Goal: Subscribe to service/newsletter

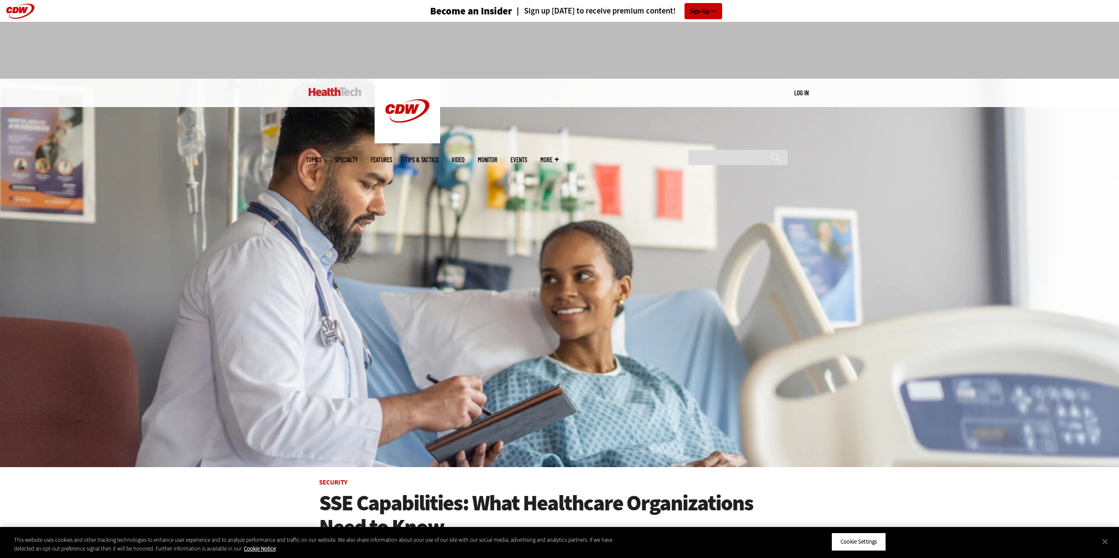
click at [813, 92] on div "MENU Log in Mobile menu Topics Artificial Intelligence Cloud Data Analytics Dat…" at bounding box center [559, 93] width 507 height 28
click at [800, 94] on link "Log in" at bounding box center [801, 93] width 14 height 8
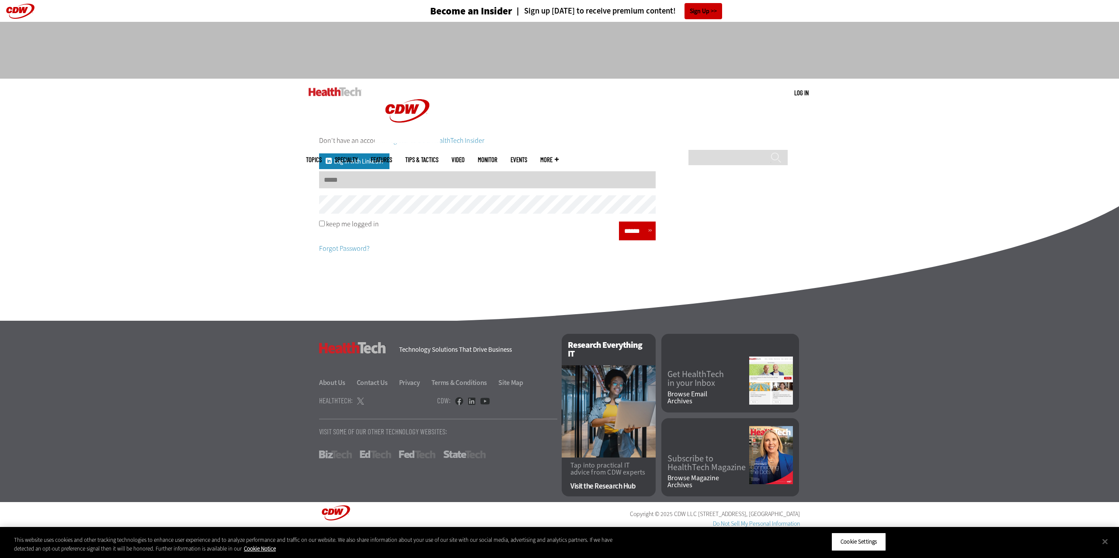
click at [588, 184] on input "Username" at bounding box center [487, 179] width 337 height 17
type input "**********"
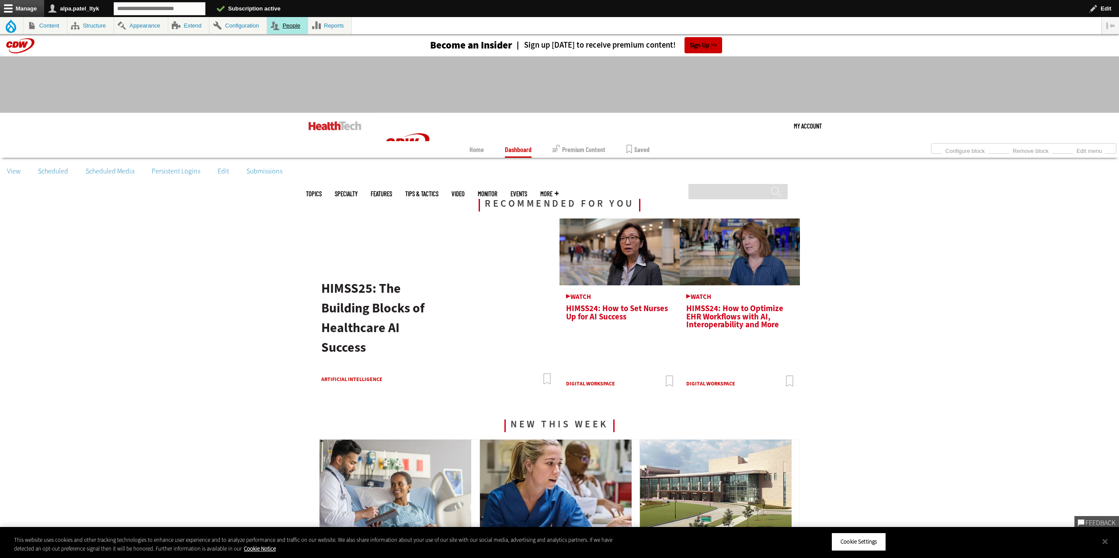
click at [306, 26] on link "People" at bounding box center [287, 25] width 41 height 17
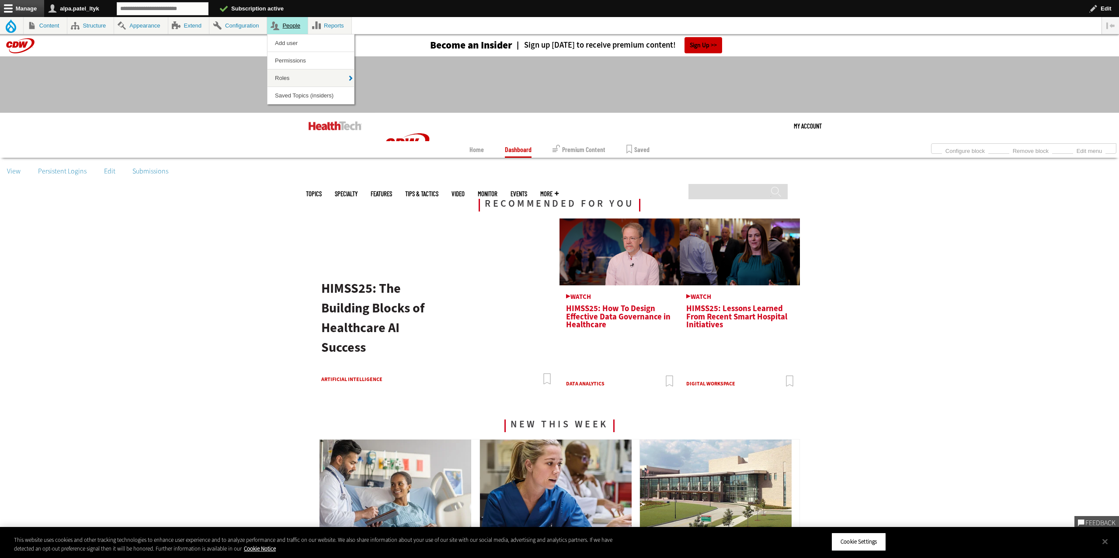
click at [292, 24] on link "People" at bounding box center [287, 25] width 41 height 17
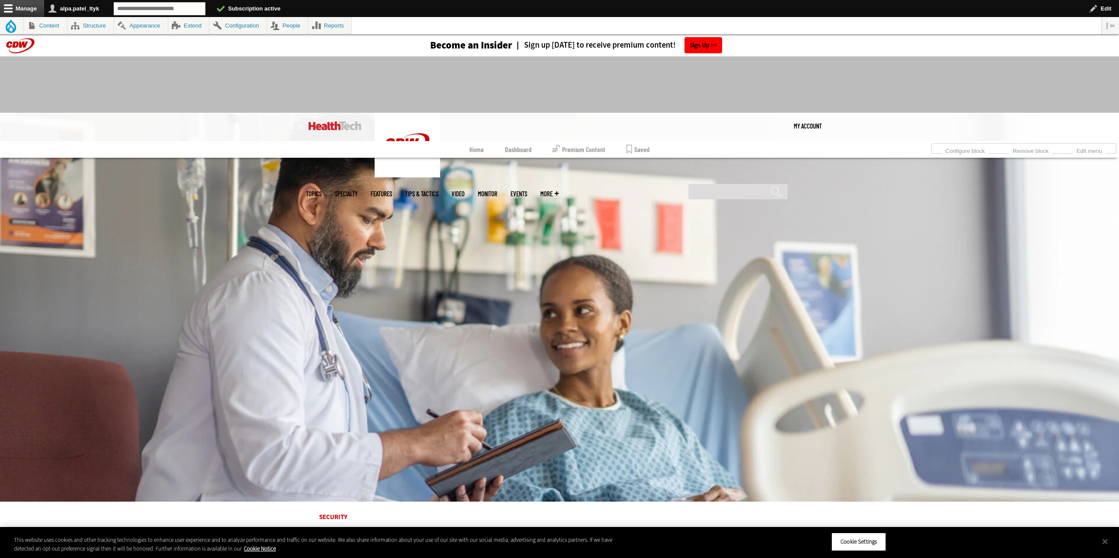
click at [702, 45] on link "Sign Up" at bounding box center [703, 45] width 38 height 16
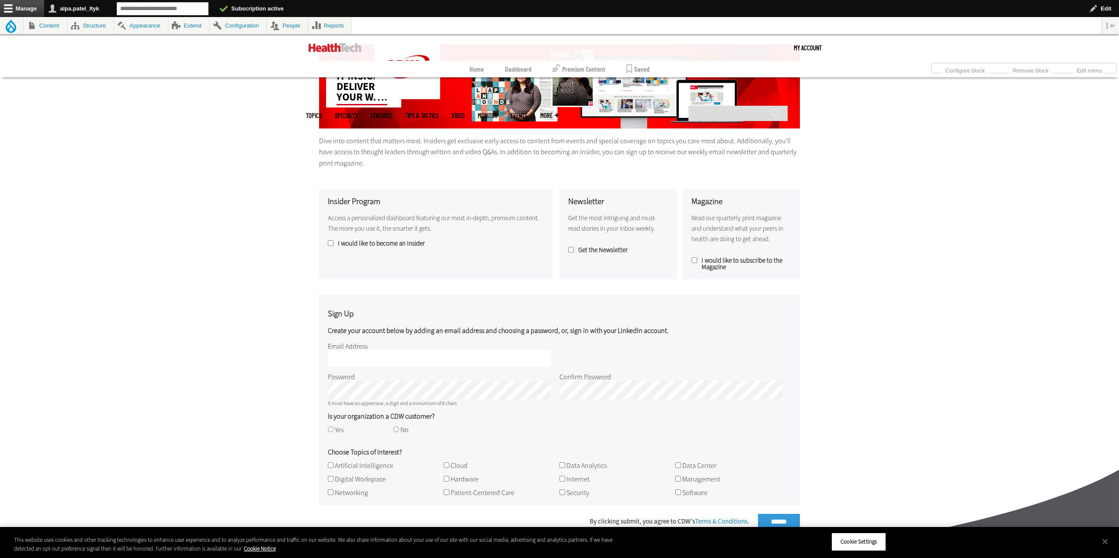
scroll to position [141, 0]
click at [698, 261] on label "I would like to subscribe to the Magazine" at bounding box center [741, 263] width 100 height 13
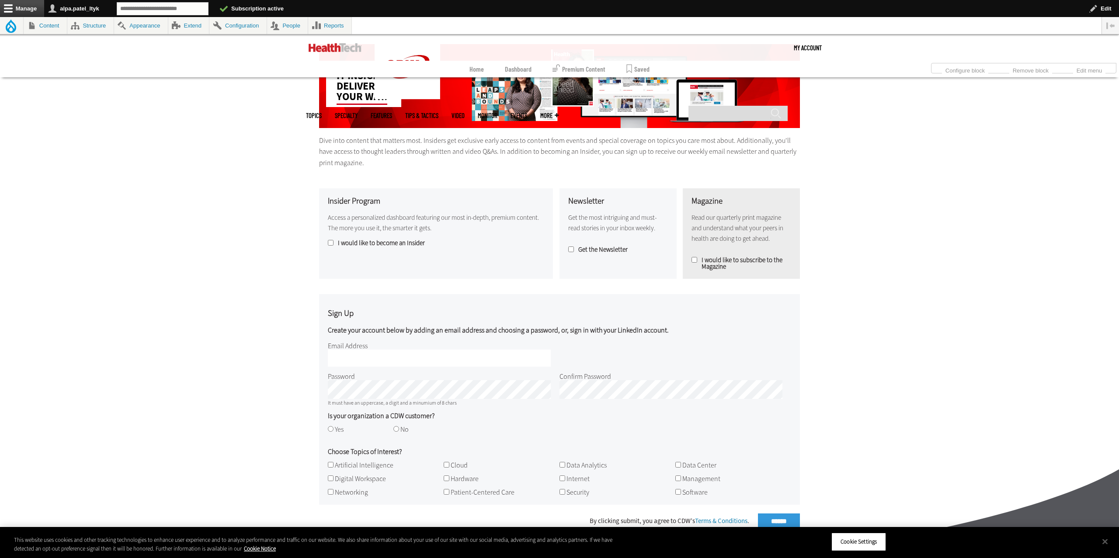
drag, startPoint x: 364, startPoint y: 252, endPoint x: 363, endPoint y: 243, distance: 8.8
click at [364, 252] on div "Insider Program Access a personalized dashboard featuring our most in-depth, pr…" at bounding box center [436, 233] width 234 height 90
click at [363, 243] on label "I would like to become an Insider" at bounding box center [436, 243] width 216 height 7
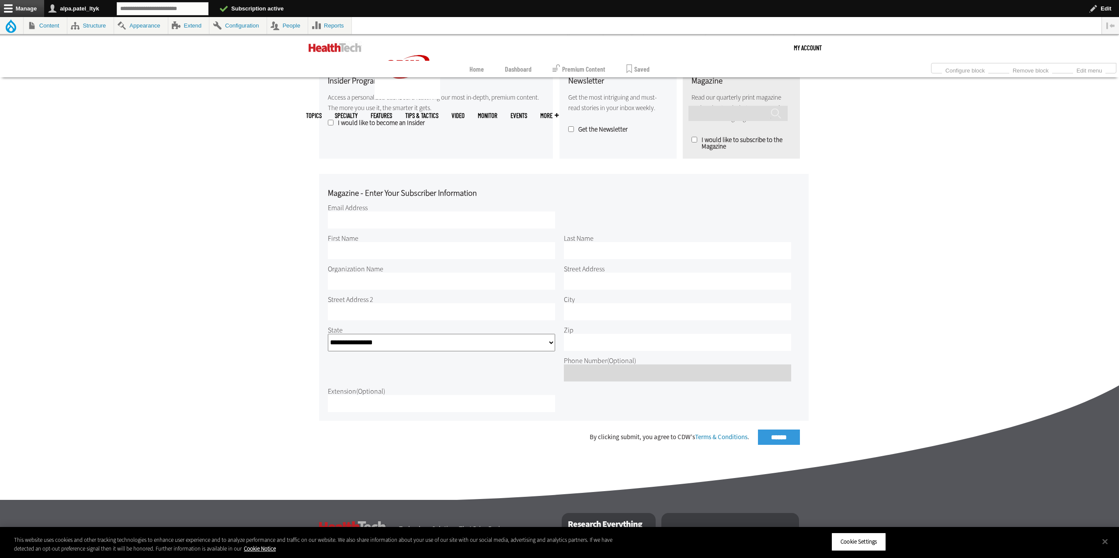
scroll to position [261, 0]
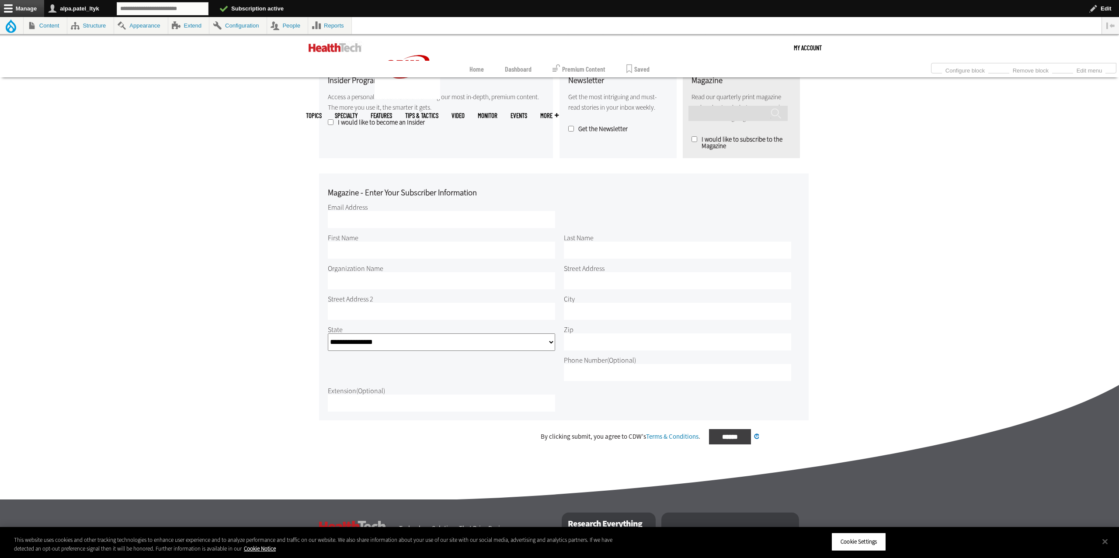
click at [769, 429] on div "By clicking submit, you agree to CDW’s Terms & Conditions . ****** Processing..." at bounding box center [559, 436] width 481 height 15
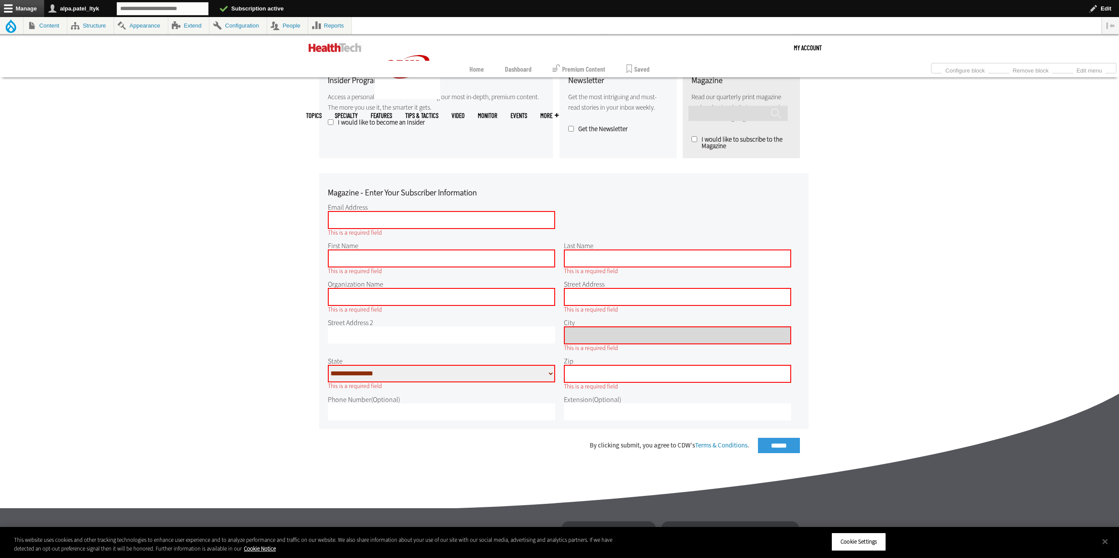
click at [621, 335] on input "City" at bounding box center [677, 335] width 227 height 18
click at [876, 304] on div "Become an Insider Sign up today to receive premium content! Sign Up Open config…" at bounding box center [559, 246] width 1119 height 947
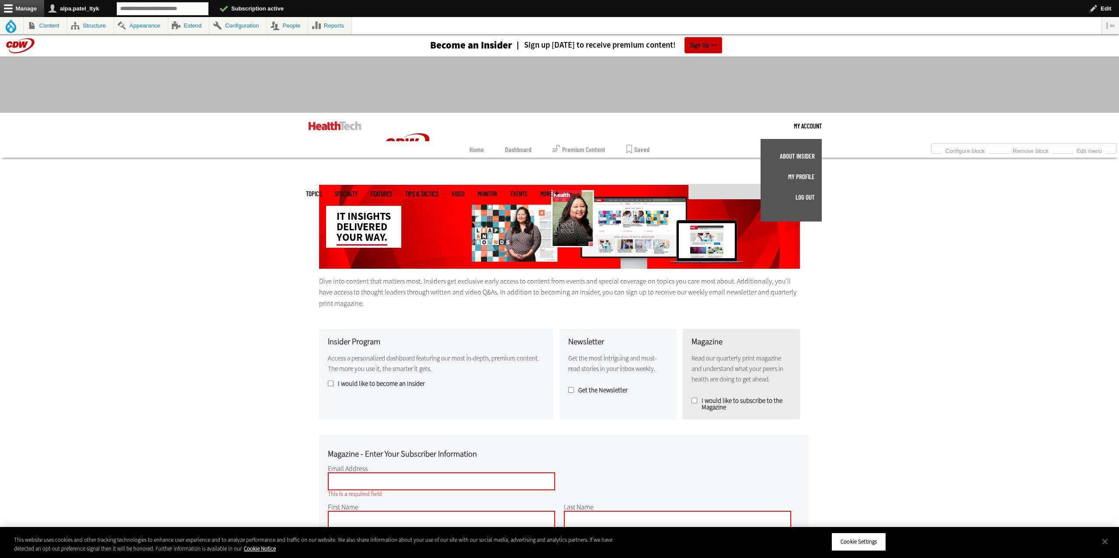
click at [806, 127] on link "My Account" at bounding box center [808, 126] width 28 height 26
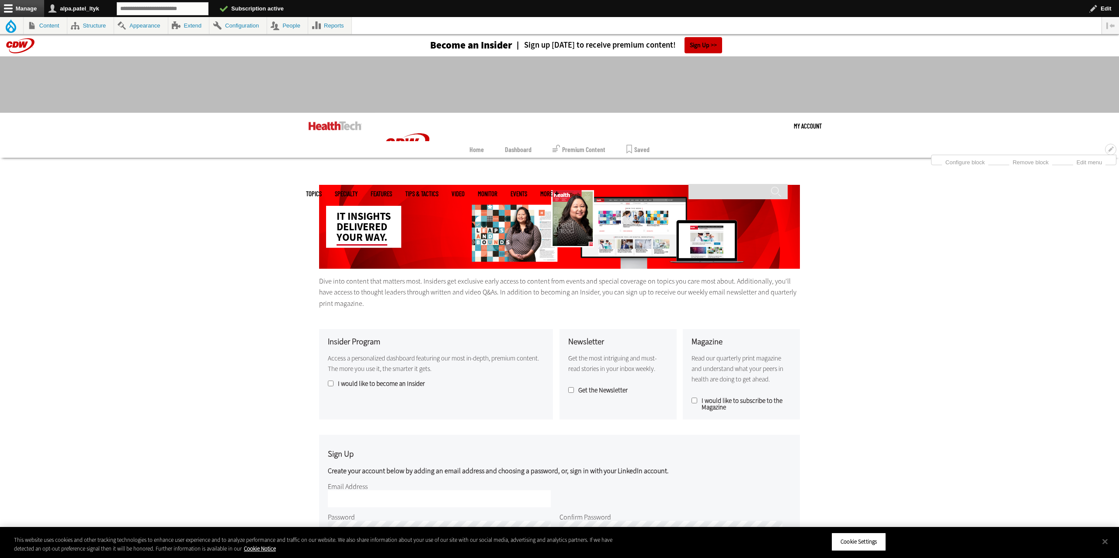
click at [520, 152] on link "Dashboard" at bounding box center [518, 149] width 27 height 17
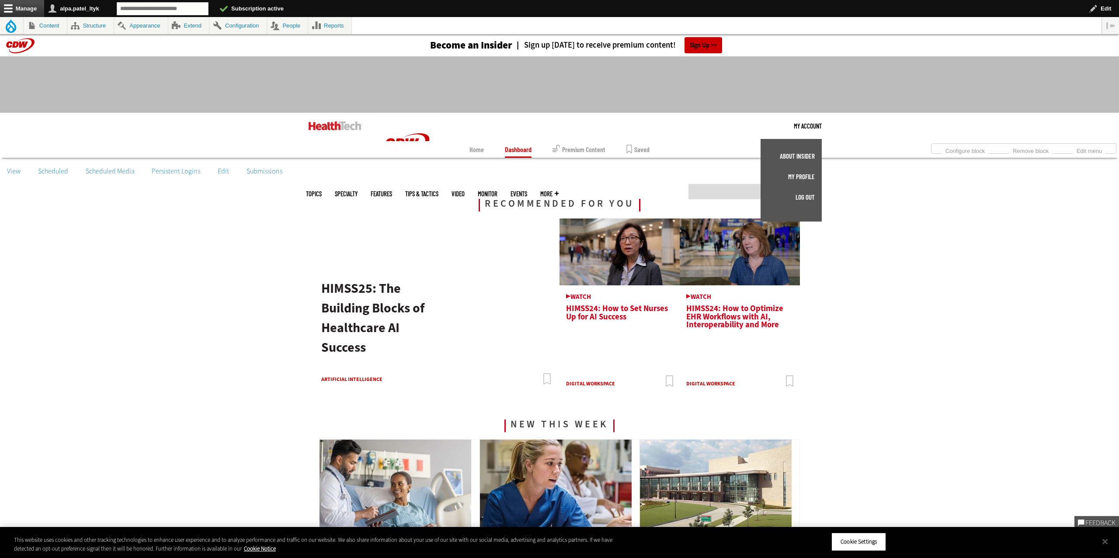
click at [799, 128] on link "My Account" at bounding box center [808, 126] width 28 height 26
click at [805, 177] on link "My Profile" at bounding box center [790, 177] width 47 height 7
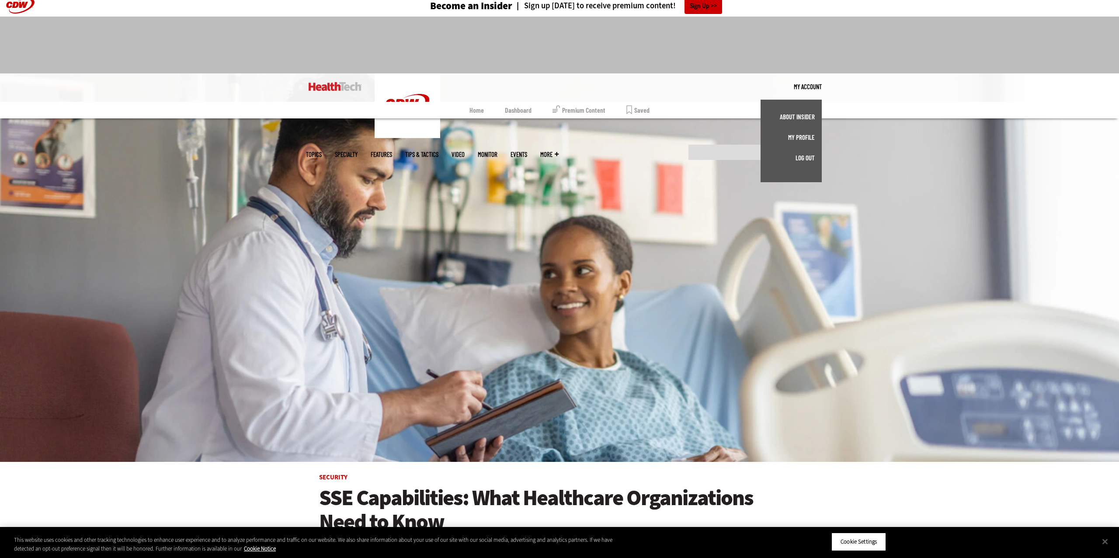
click at [806, 87] on link "My Account" at bounding box center [808, 86] width 28 height 26
